Goal: Information Seeking & Learning: Check status

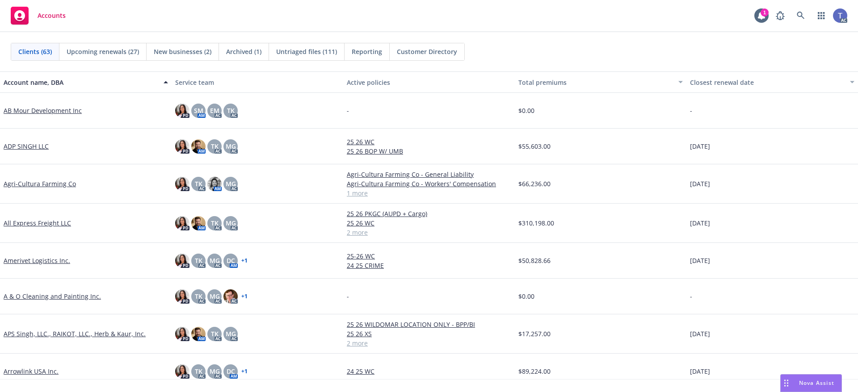
click at [340, 114] on div "PD SM AM EM AC TK AC" at bounding box center [258, 111] width 172 height 36
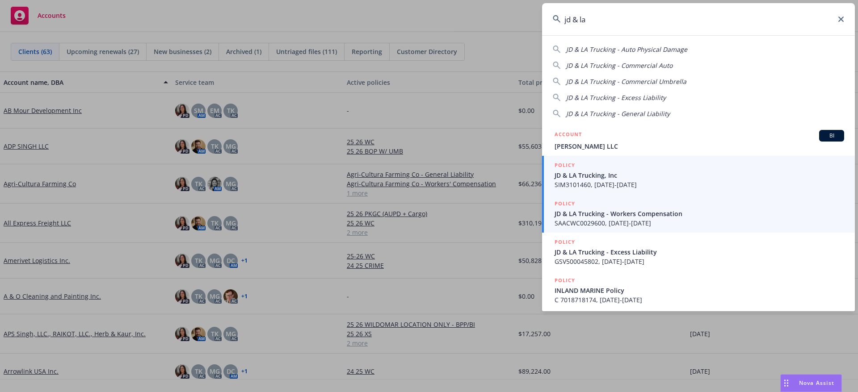
type input "jd & la"
click at [633, 213] on span "JD & LA Trucking - Workers Compensation" at bounding box center [700, 213] width 290 height 9
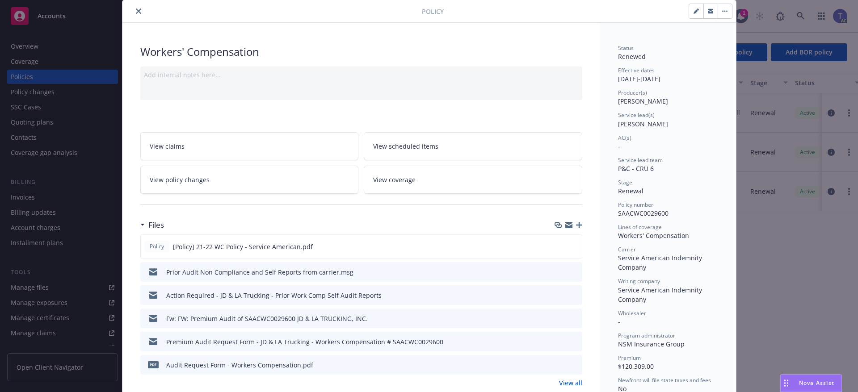
scroll to position [45, 0]
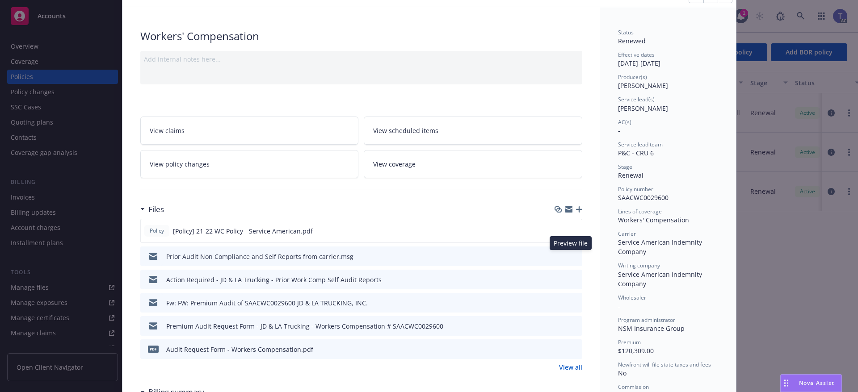
click at [572, 256] on icon "preview file" at bounding box center [574, 256] width 8 height 6
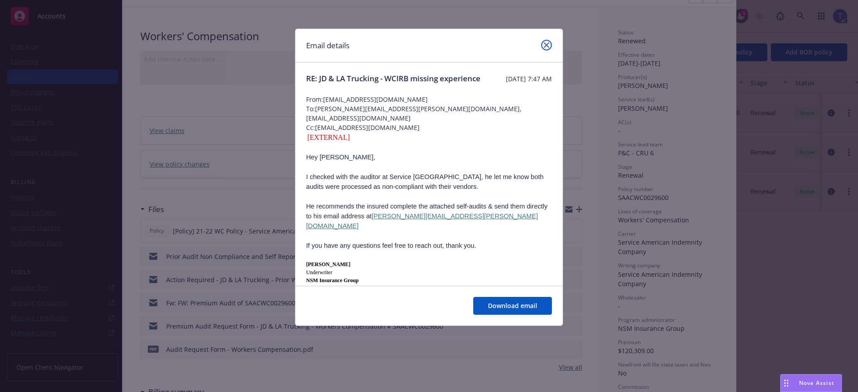
click at [549, 43] on link "close" at bounding box center [546, 45] width 11 height 11
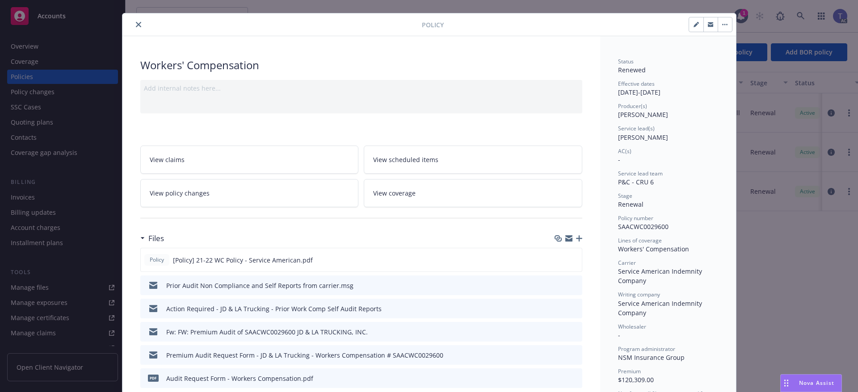
scroll to position [0, 0]
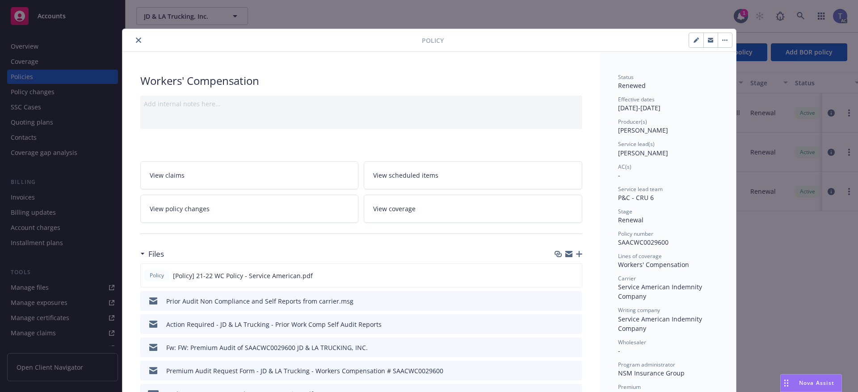
click at [136, 38] on icon "close" at bounding box center [138, 40] width 5 height 5
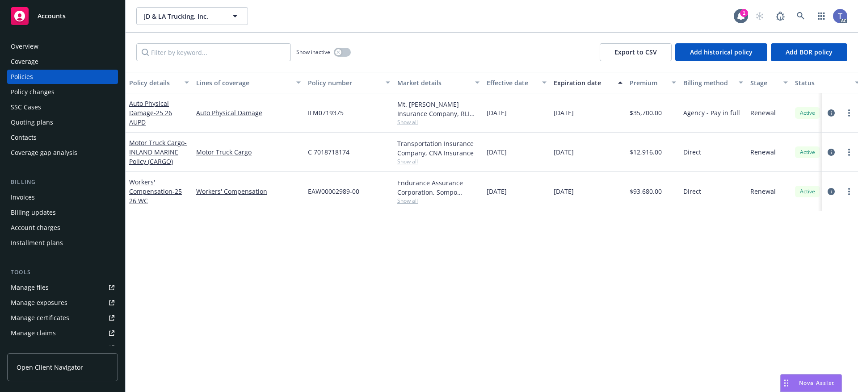
click at [51, 75] on div "Policies" at bounding box center [63, 77] width 104 height 14
click at [827, 191] on link "circleInformation" at bounding box center [831, 191] width 11 height 11
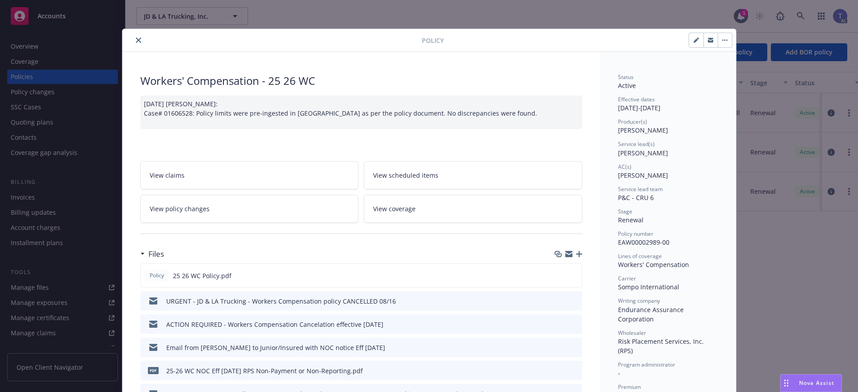
scroll to position [45, 0]
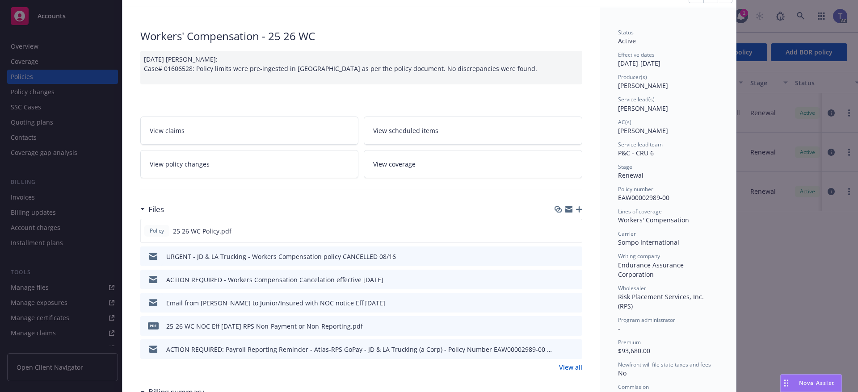
click at [574, 279] on button "preview file" at bounding box center [574, 279] width 10 height 8
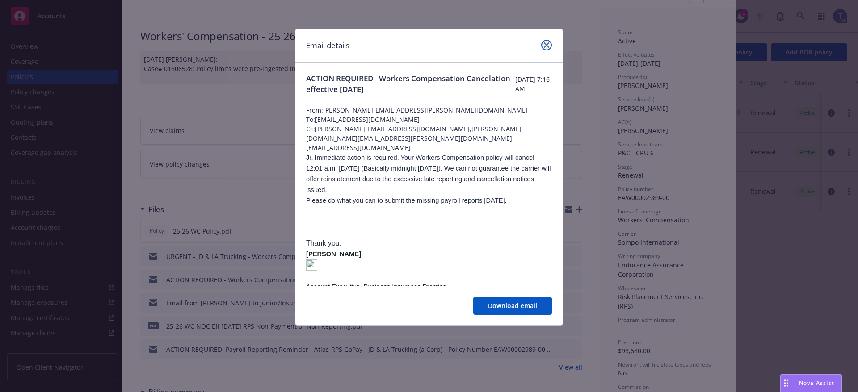
click at [548, 45] on icon "close" at bounding box center [546, 44] width 5 height 5
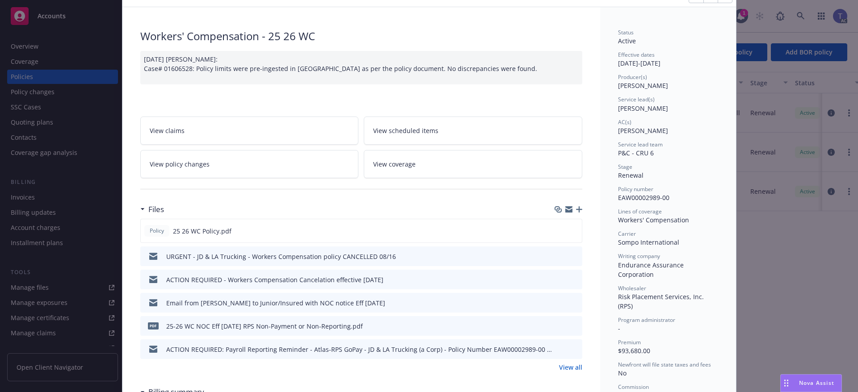
click at [575, 257] on button "preview file" at bounding box center [574, 256] width 10 height 8
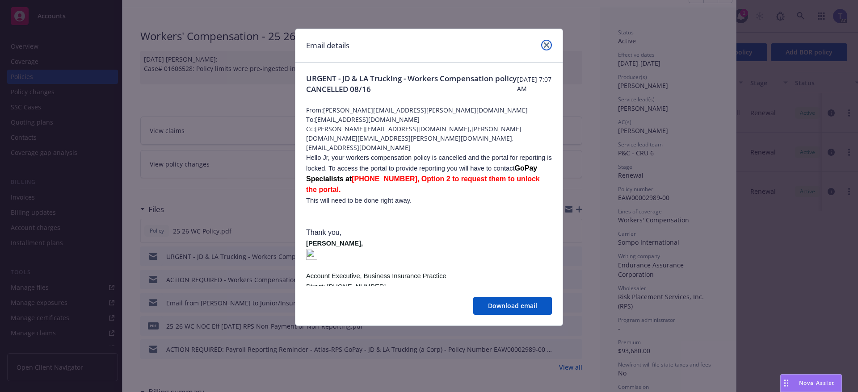
click at [545, 45] on icon "close" at bounding box center [546, 44] width 5 height 5
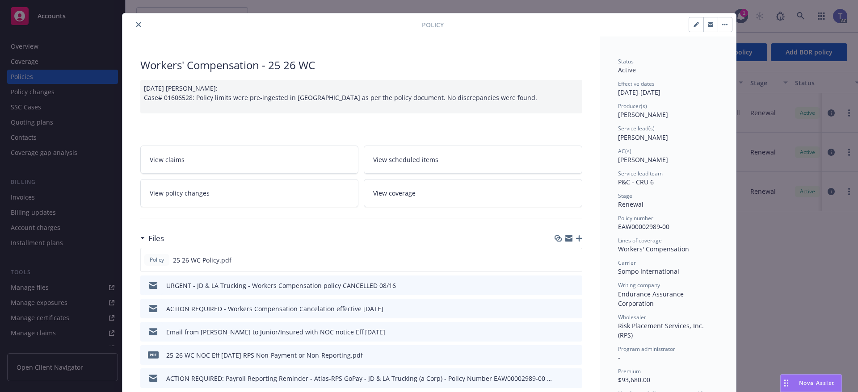
scroll to position [0, 0]
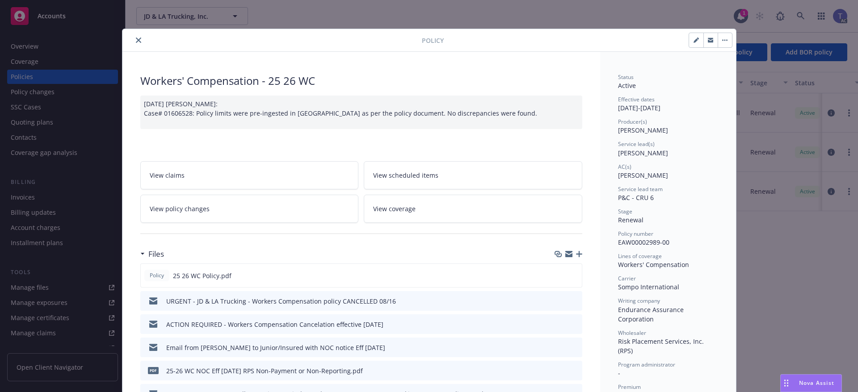
click at [139, 37] on button "close" at bounding box center [138, 40] width 11 height 11
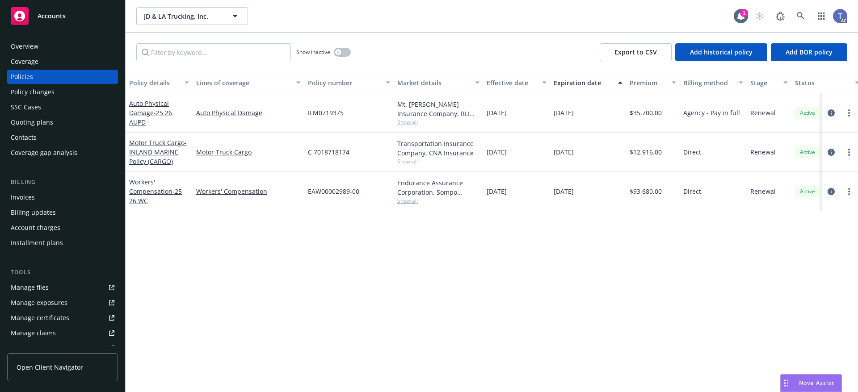
click at [829, 189] on icon "circleInformation" at bounding box center [831, 191] width 7 height 7
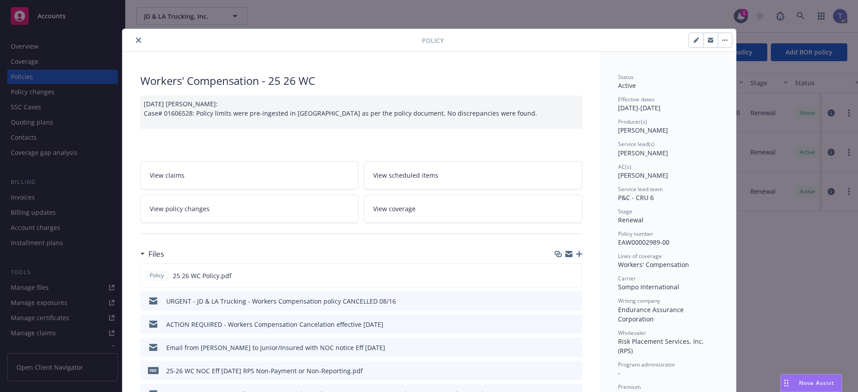
scroll to position [27, 0]
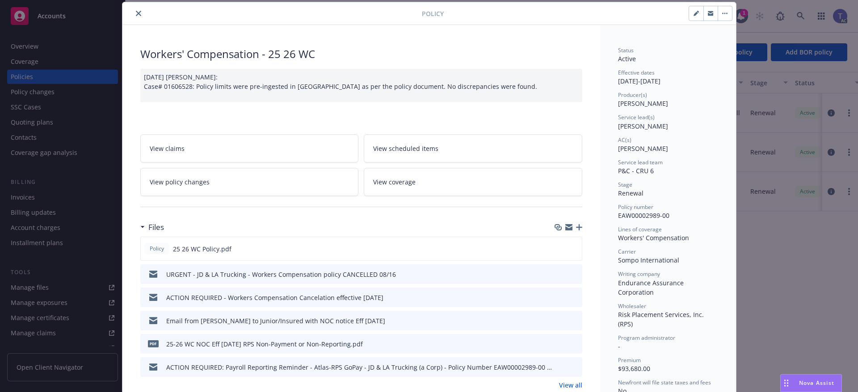
click at [577, 273] on div "URGENT - JD & LA Trucking - Workers Compensation policy CANCELLED 08/16" at bounding box center [361, 275] width 442 height 20
click at [573, 276] on icon "preview file" at bounding box center [574, 274] width 8 height 6
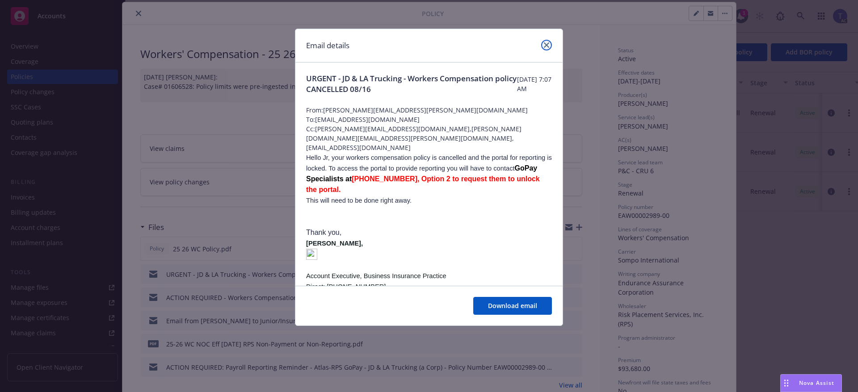
click at [547, 45] on icon "close" at bounding box center [546, 44] width 5 height 5
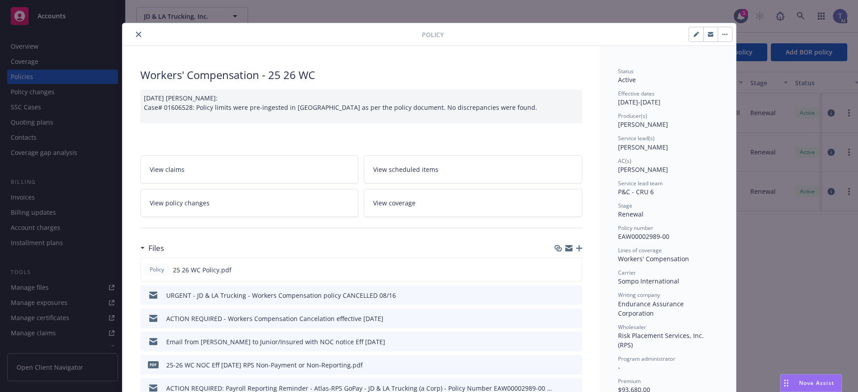
scroll to position [0, 0]
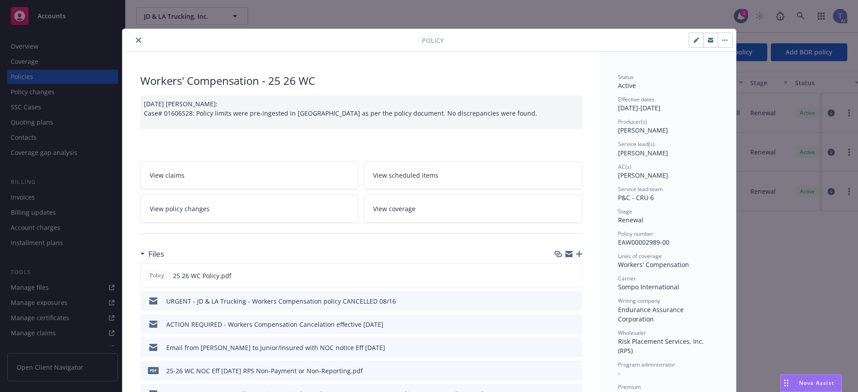
click at [136, 42] on icon "close" at bounding box center [138, 40] width 5 height 5
